Goal: Information Seeking & Learning: Learn about a topic

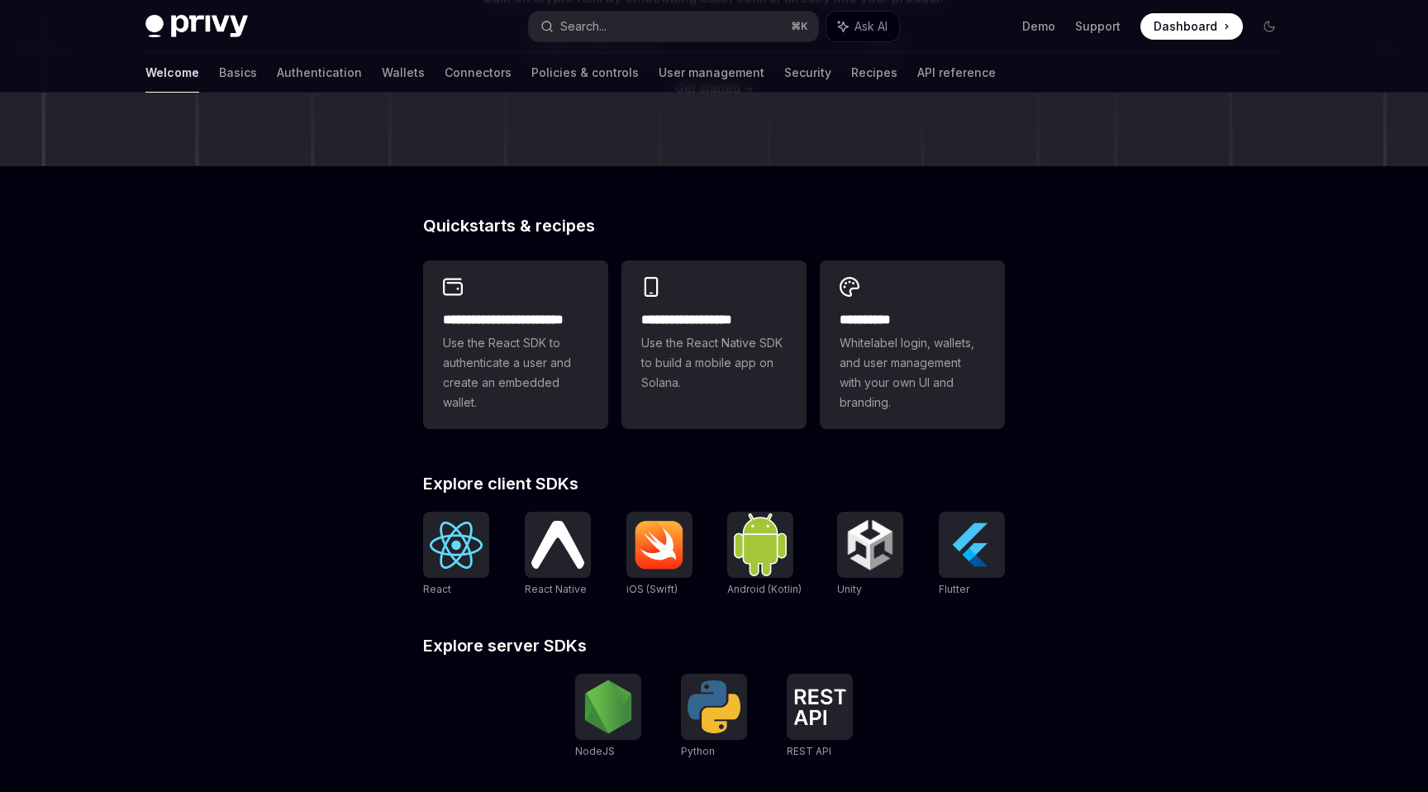
scroll to position [307, 0]
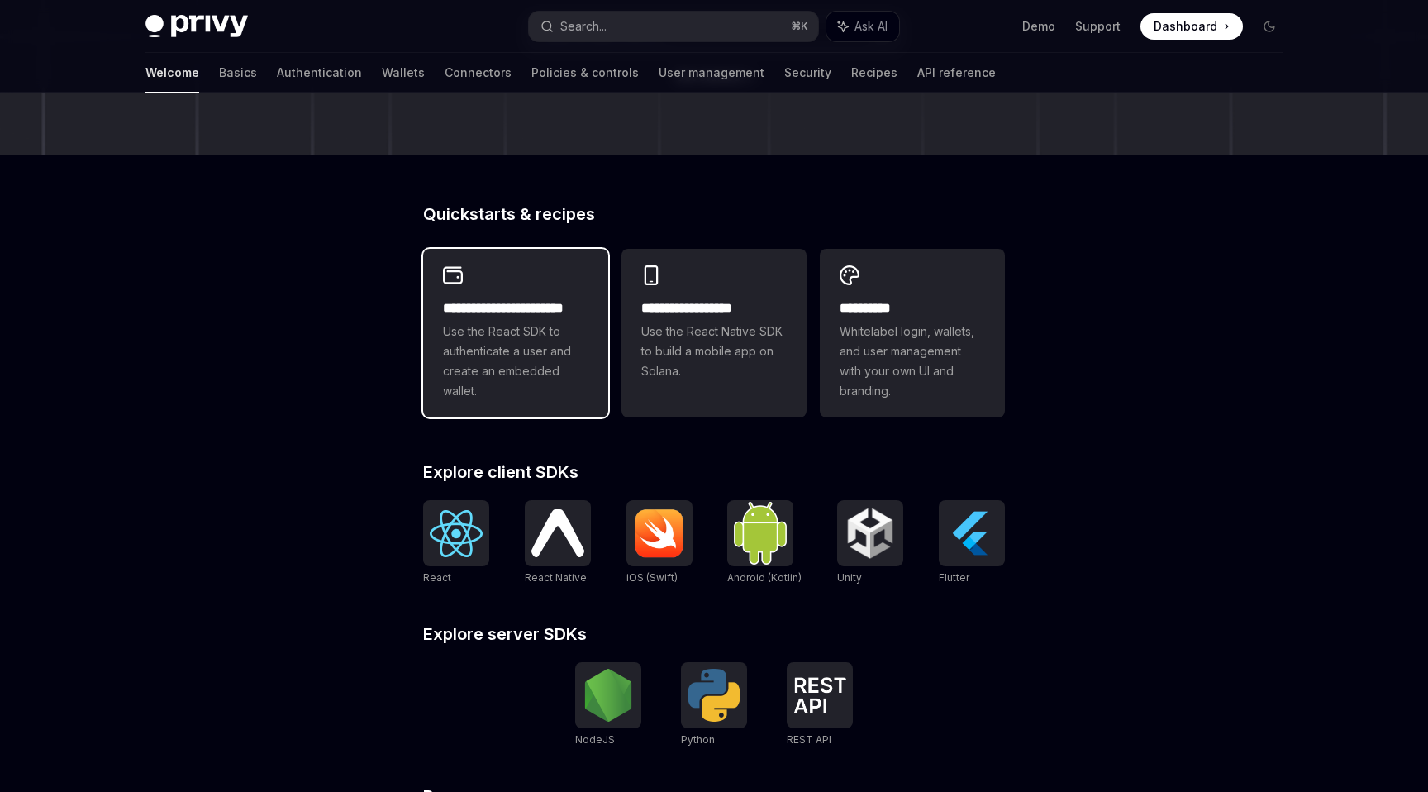
click at [494, 337] on span "Use the React SDK to authenticate a user and create an embedded wallet." at bounding box center [515, 361] width 145 height 79
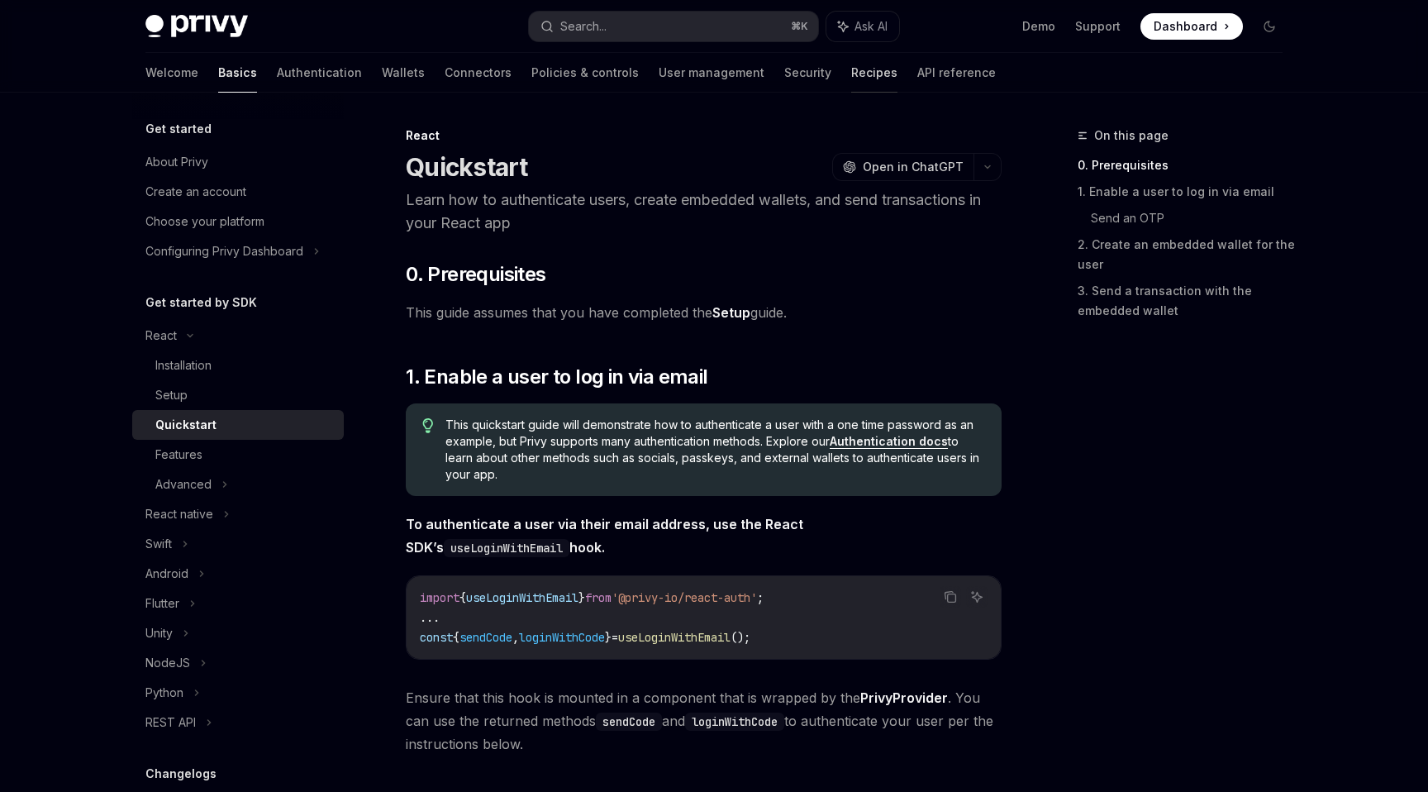
click at [851, 79] on link "Recipes" at bounding box center [874, 73] width 46 height 40
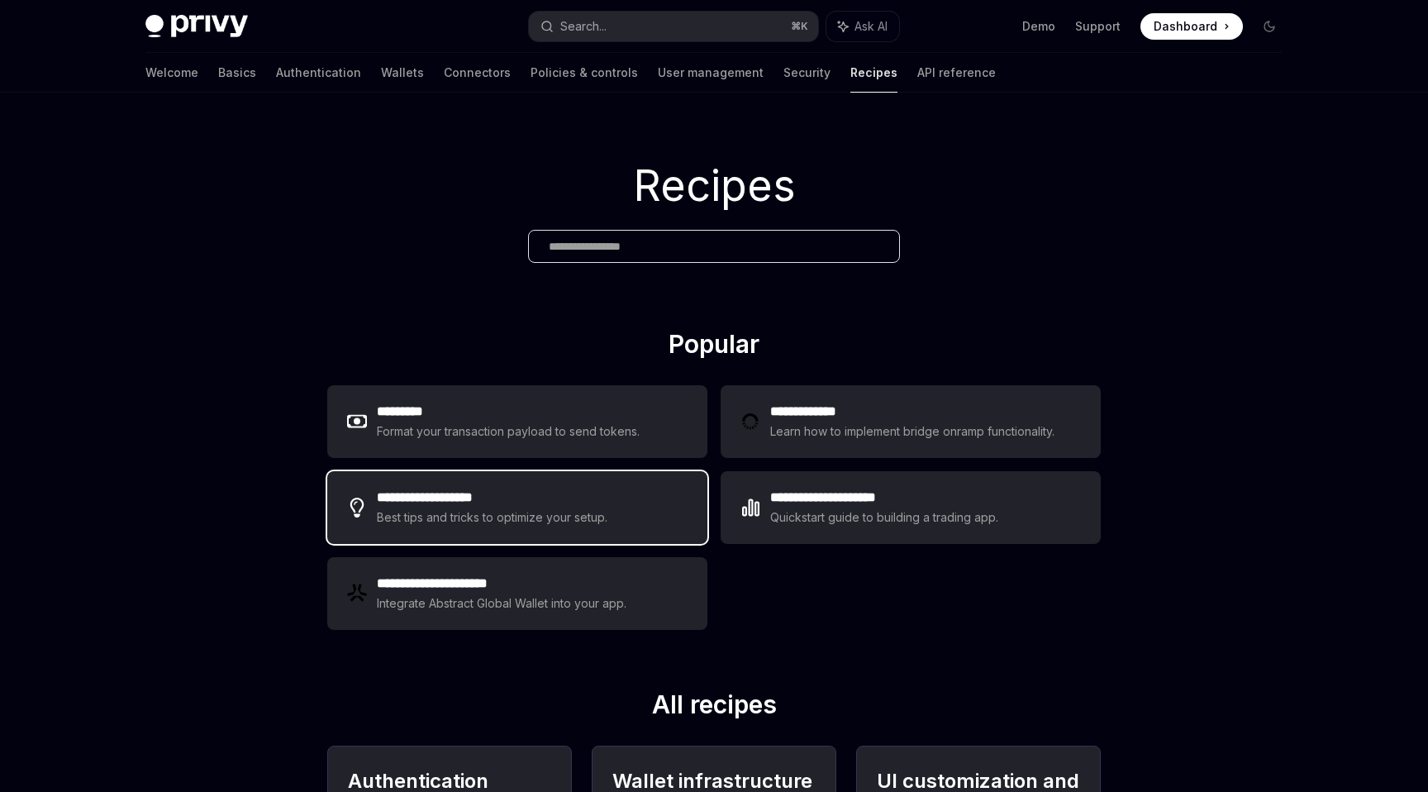
click at [544, 494] on h2 "**********" at bounding box center [493, 498] width 233 height 20
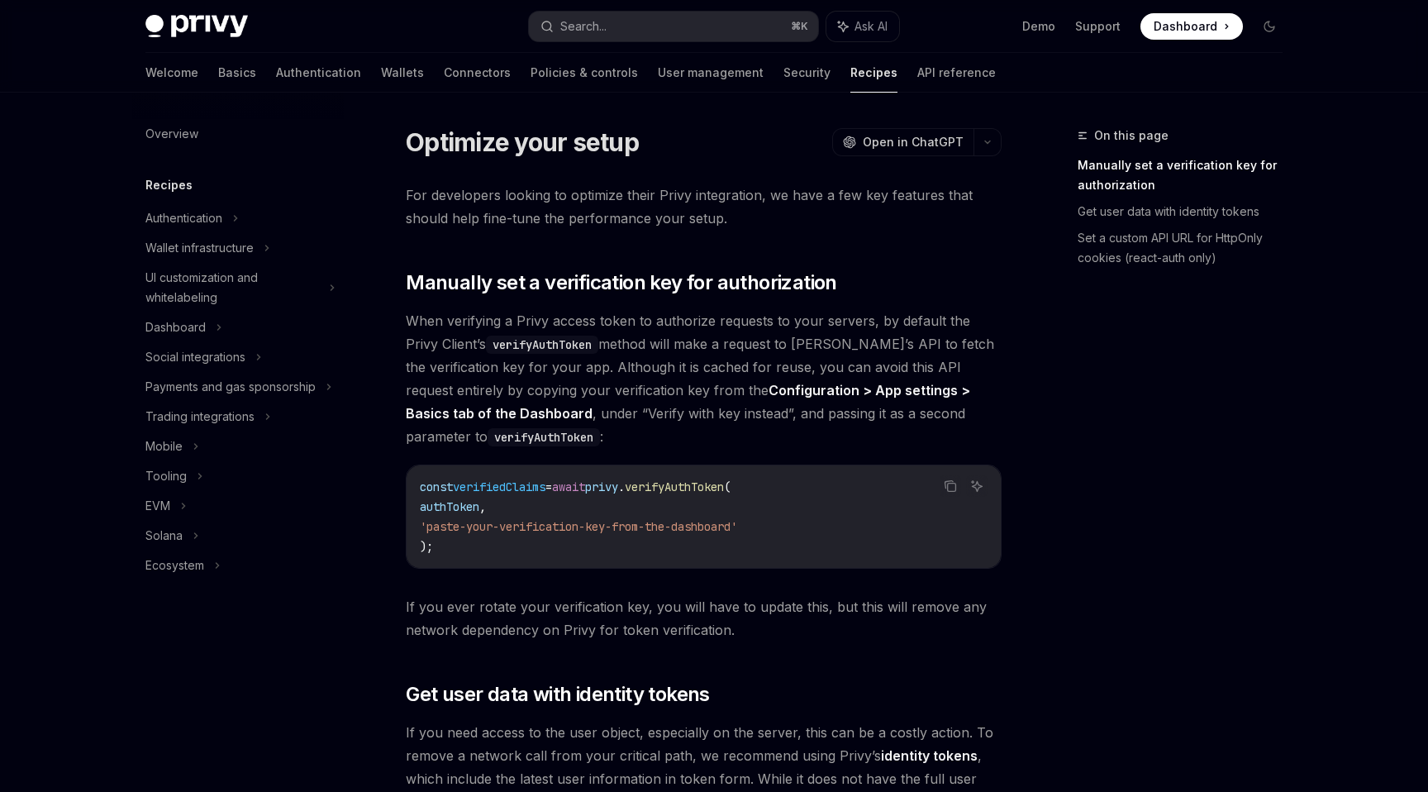
click at [203, 29] on img at bounding box center [196, 26] width 103 height 23
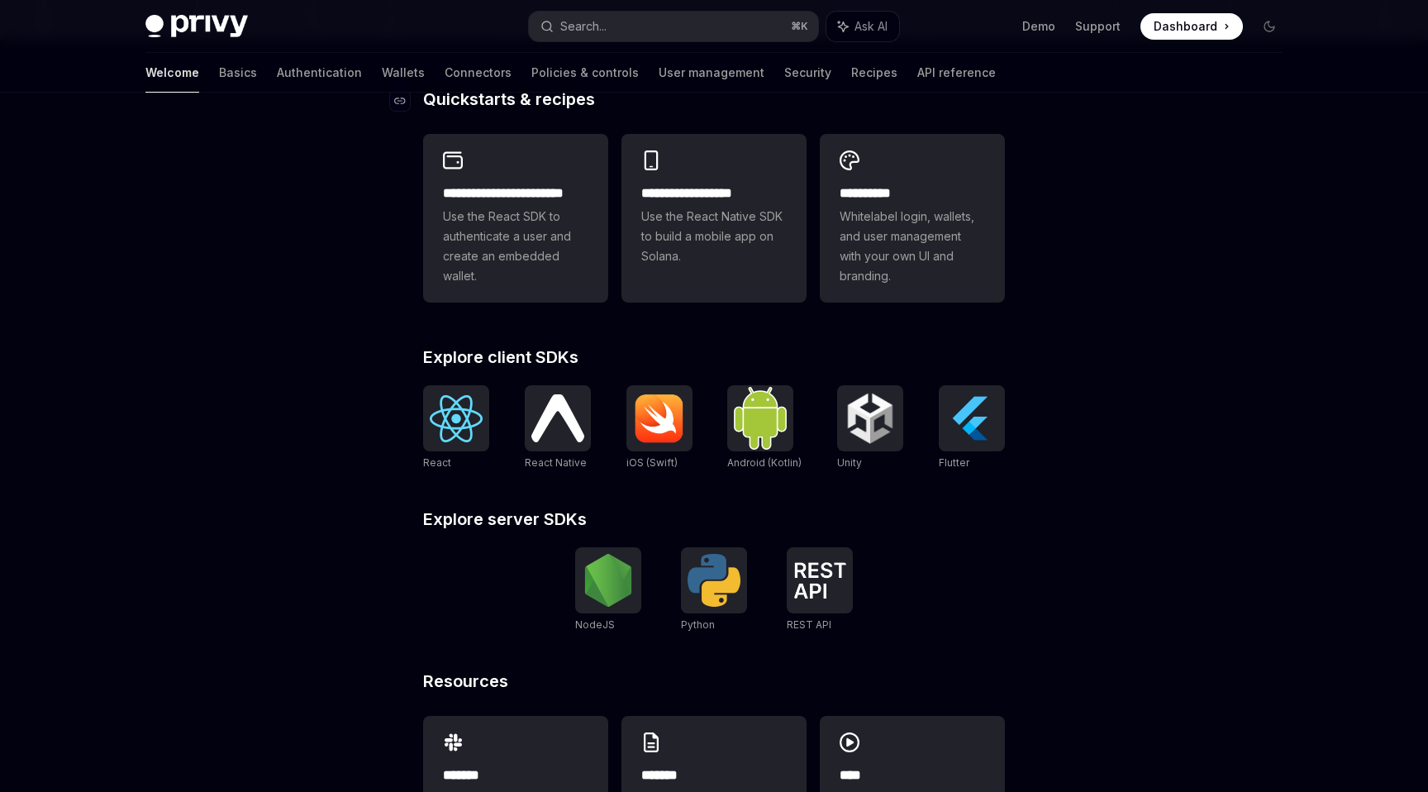
scroll to position [514, 0]
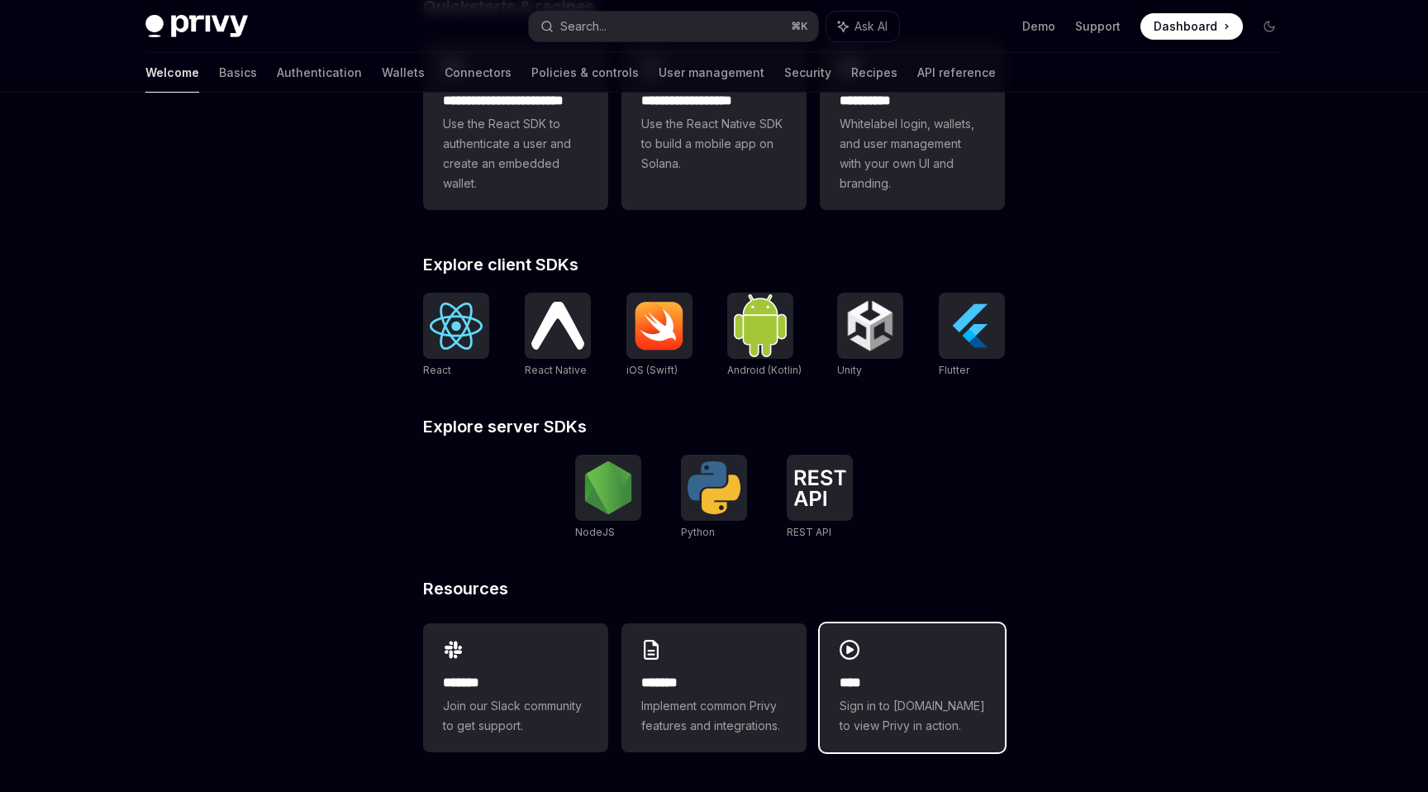
click at [894, 698] on span "Sign in to [DOMAIN_NAME] to view Privy in action." at bounding box center [912, 716] width 145 height 40
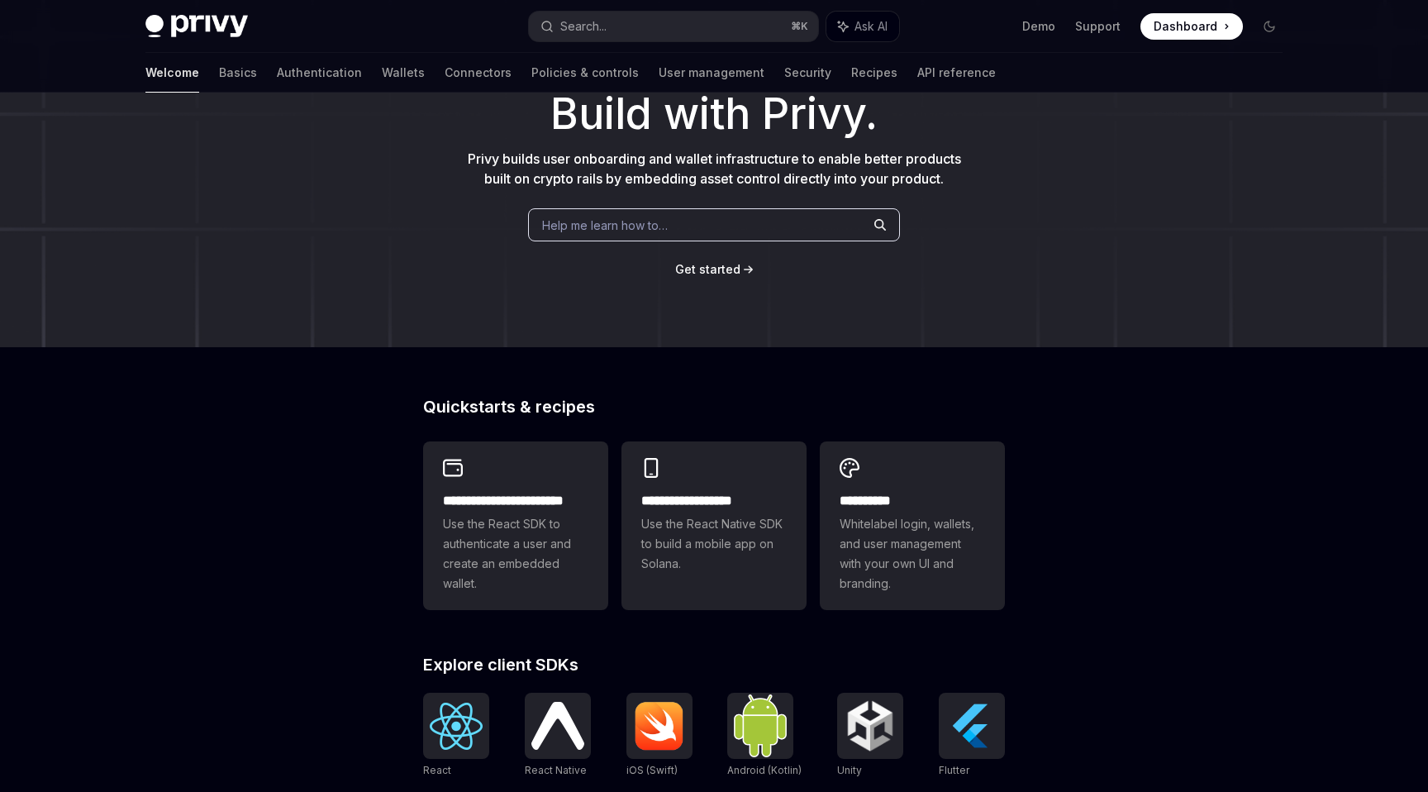
scroll to position [0, 0]
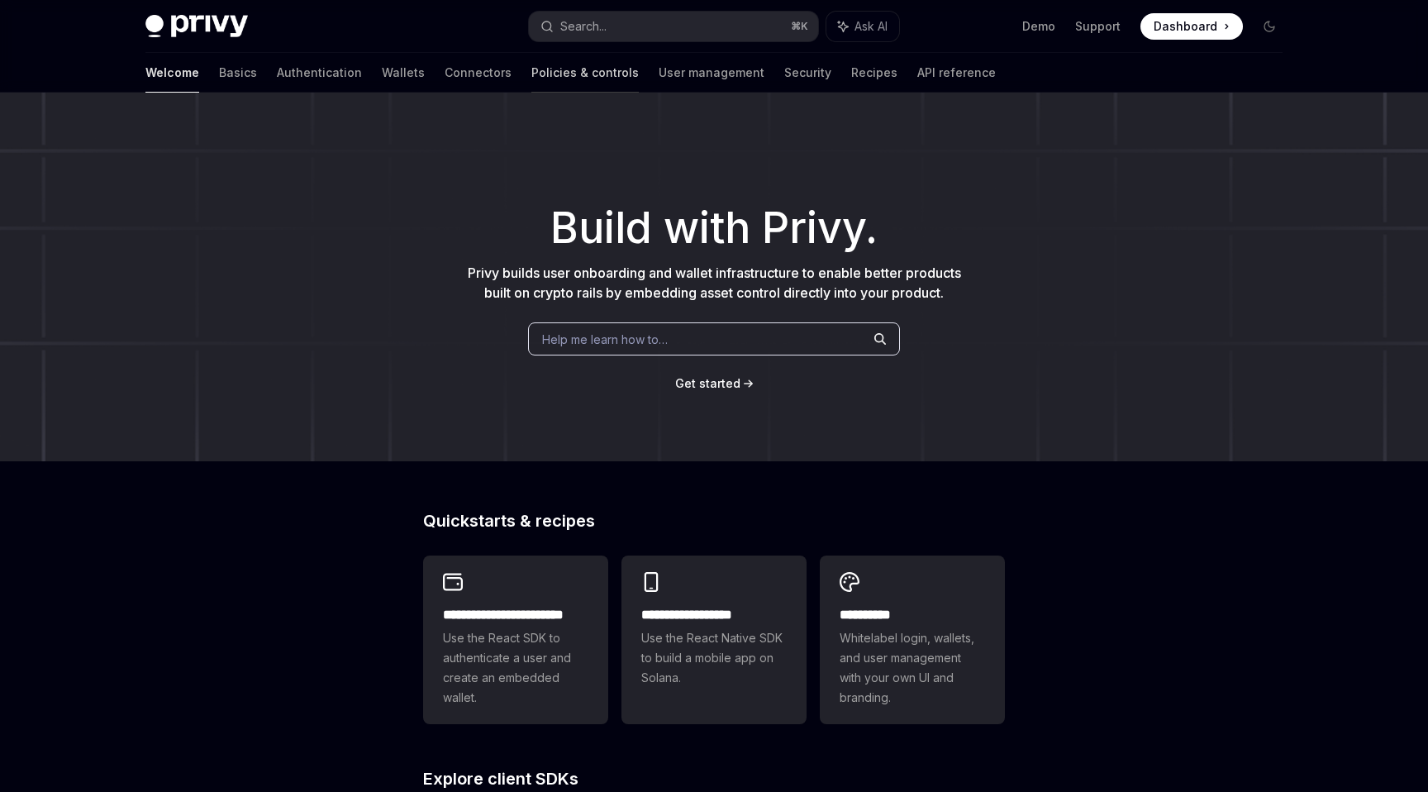
click at [532, 78] on link "Policies & controls" at bounding box center [585, 73] width 107 height 40
type textarea "*"
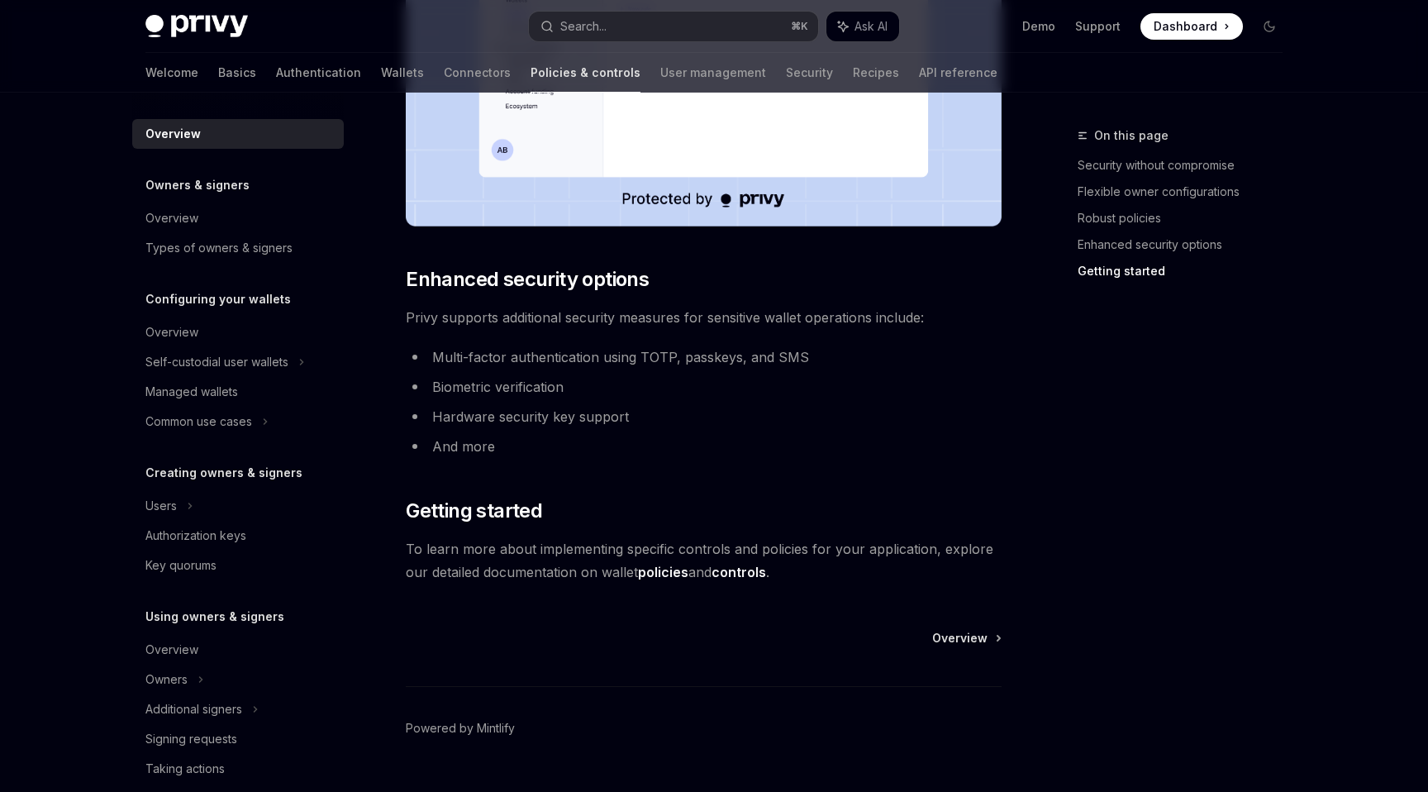
scroll to position [1306, 0]
